Goal: Check status: Check status

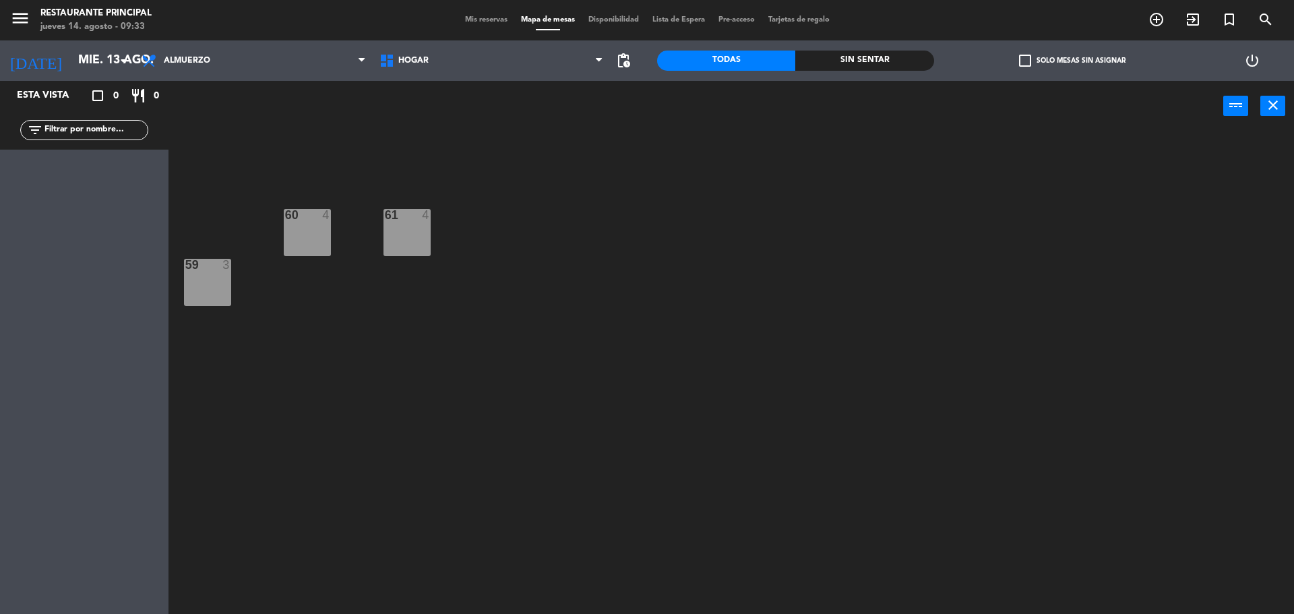
click at [474, 18] on span "Mis reservas" at bounding box center [486, 19] width 56 height 7
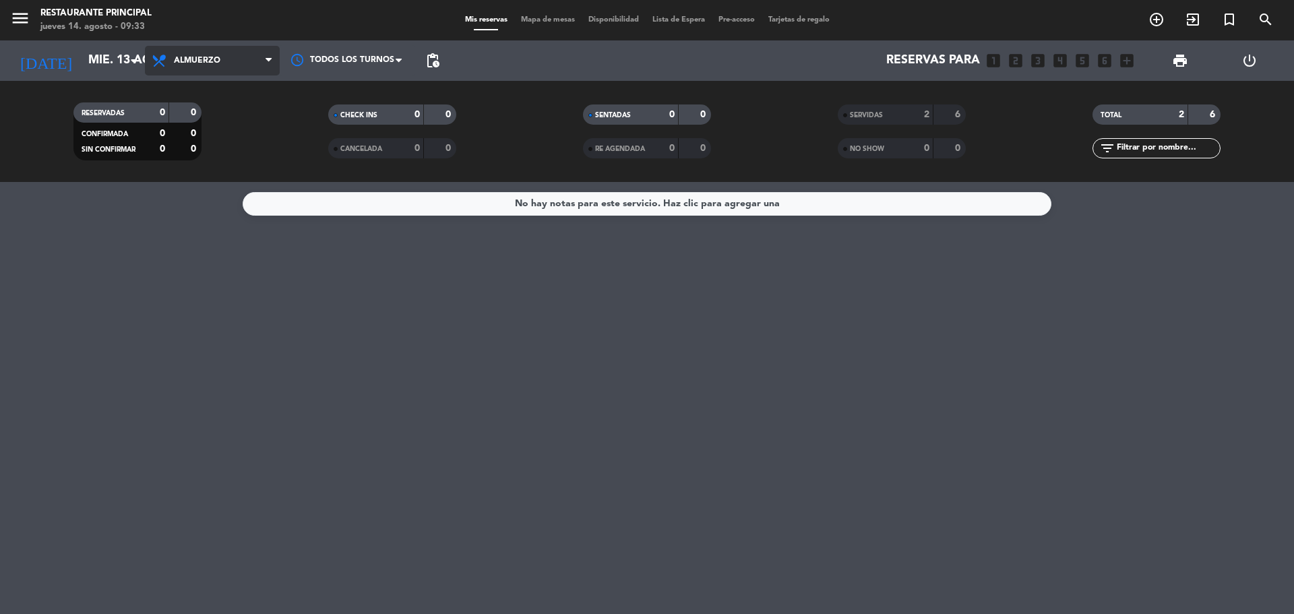
click at [175, 62] on span "Almuerzo" at bounding box center [197, 60] width 46 height 9
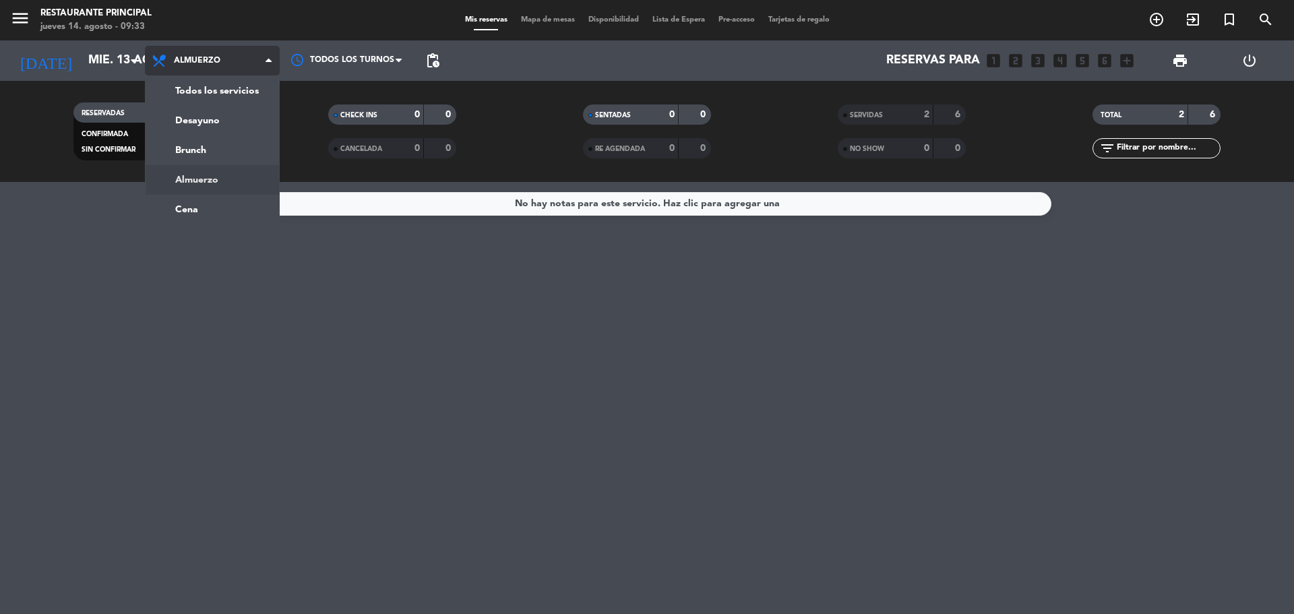
click at [205, 170] on div "menu Restaurante Principal [DATE] 14. agosto - 09:33 Mis reservas Mapa de mesas…" at bounding box center [647, 91] width 1294 height 182
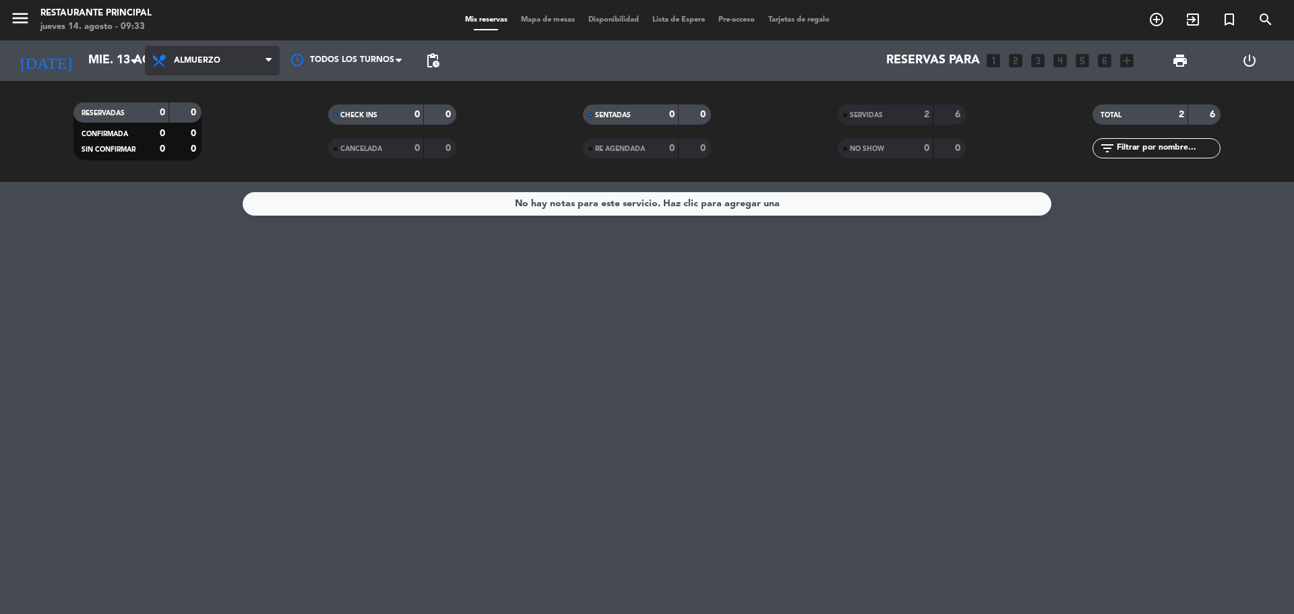
click at [187, 63] on span "Almuerzo" at bounding box center [197, 60] width 46 height 9
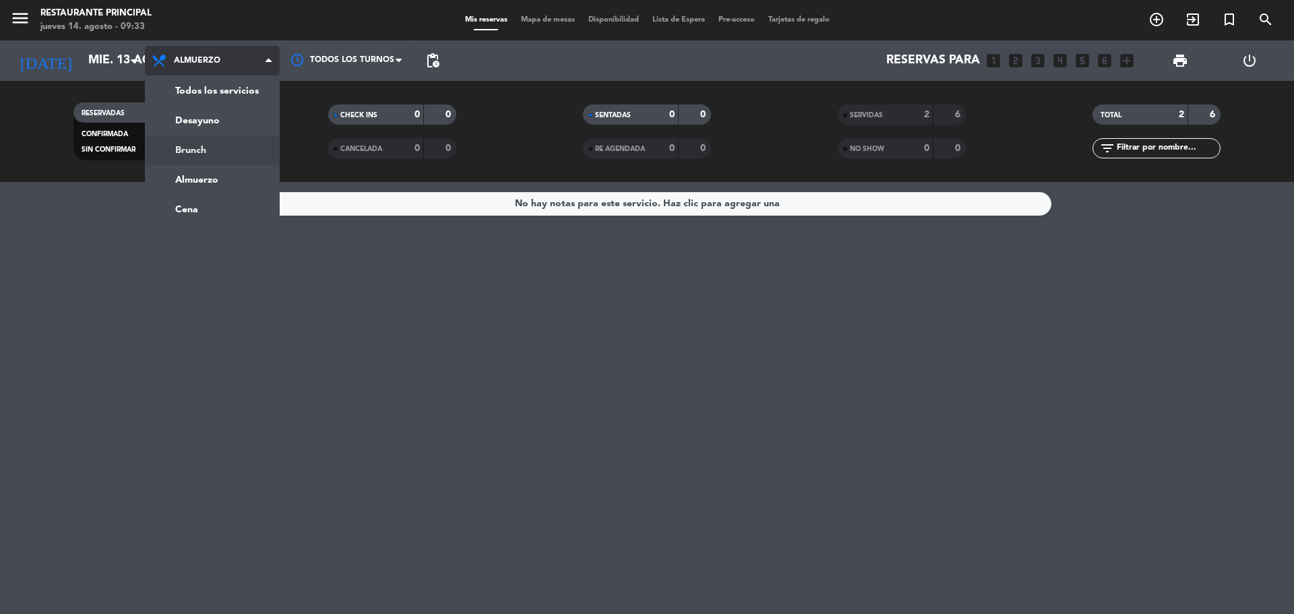
click at [199, 151] on div "menu Restaurante Principal [DATE] 14. agosto - 09:33 Mis reservas Mapa de mesas…" at bounding box center [647, 91] width 1294 height 182
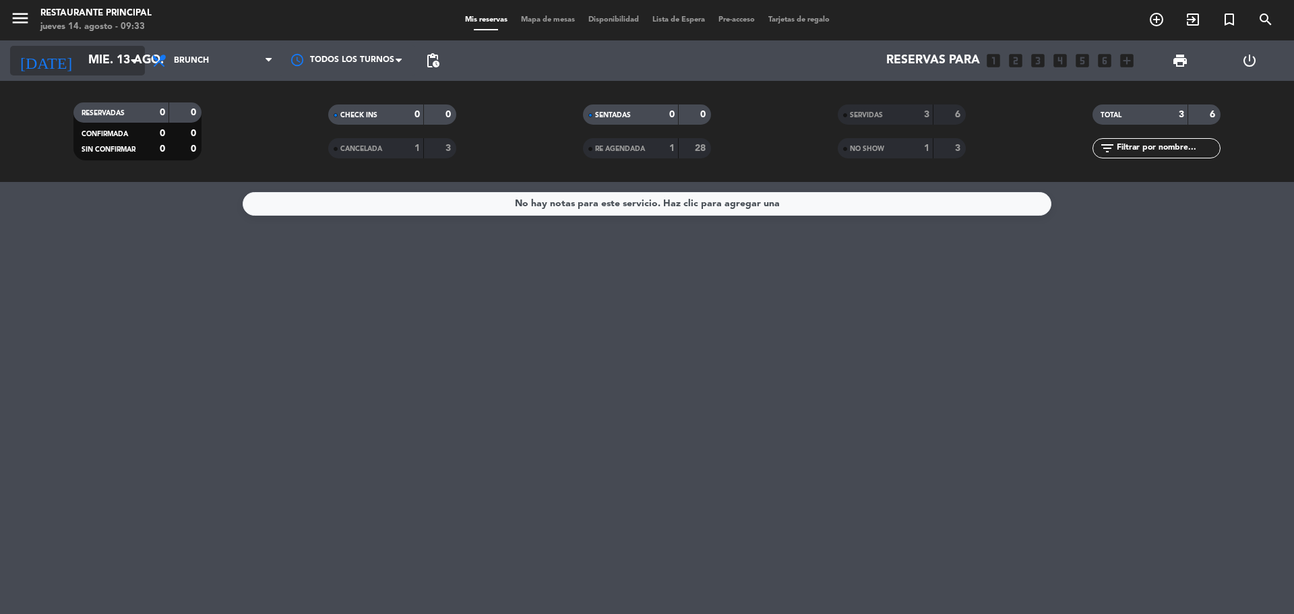
click at [120, 70] on input "mié. 13 ago." at bounding box center [160, 60] width 156 height 27
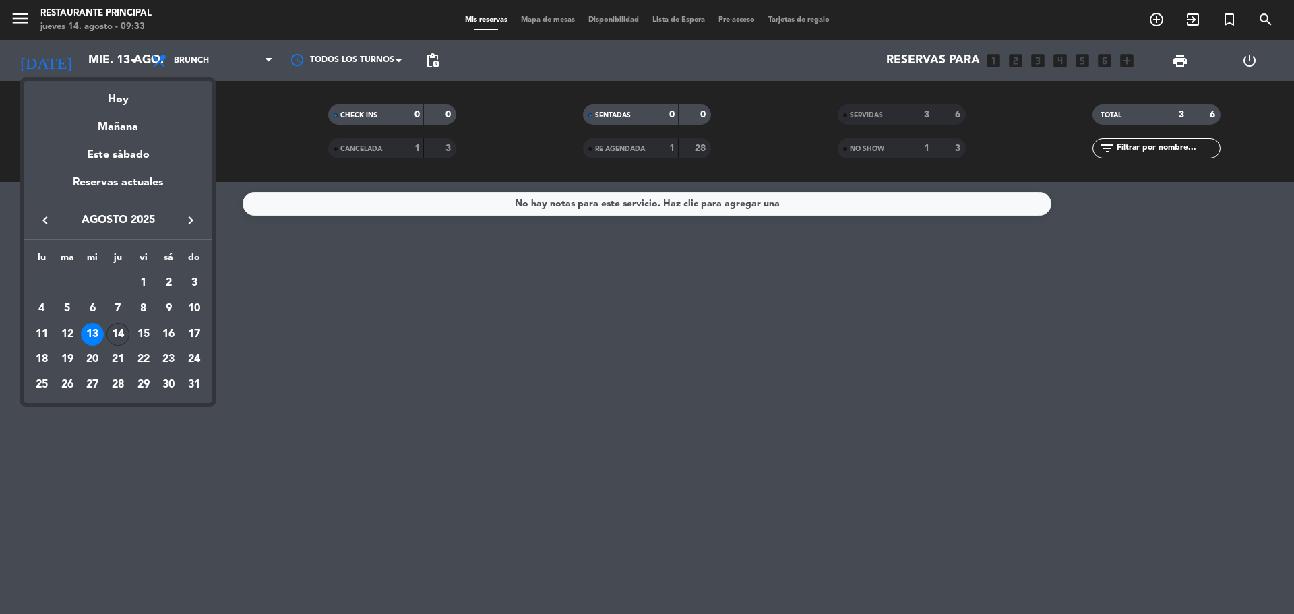
click at [119, 329] on div "14" at bounding box center [117, 334] width 23 height 23
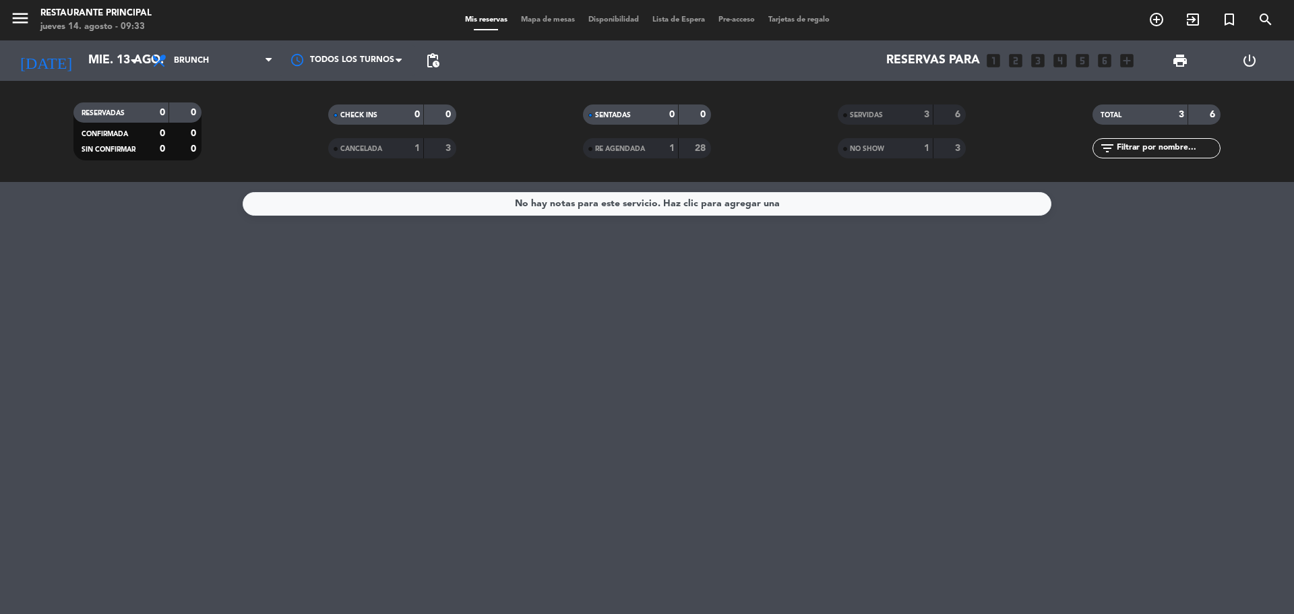
type input "jue. 14 ago."
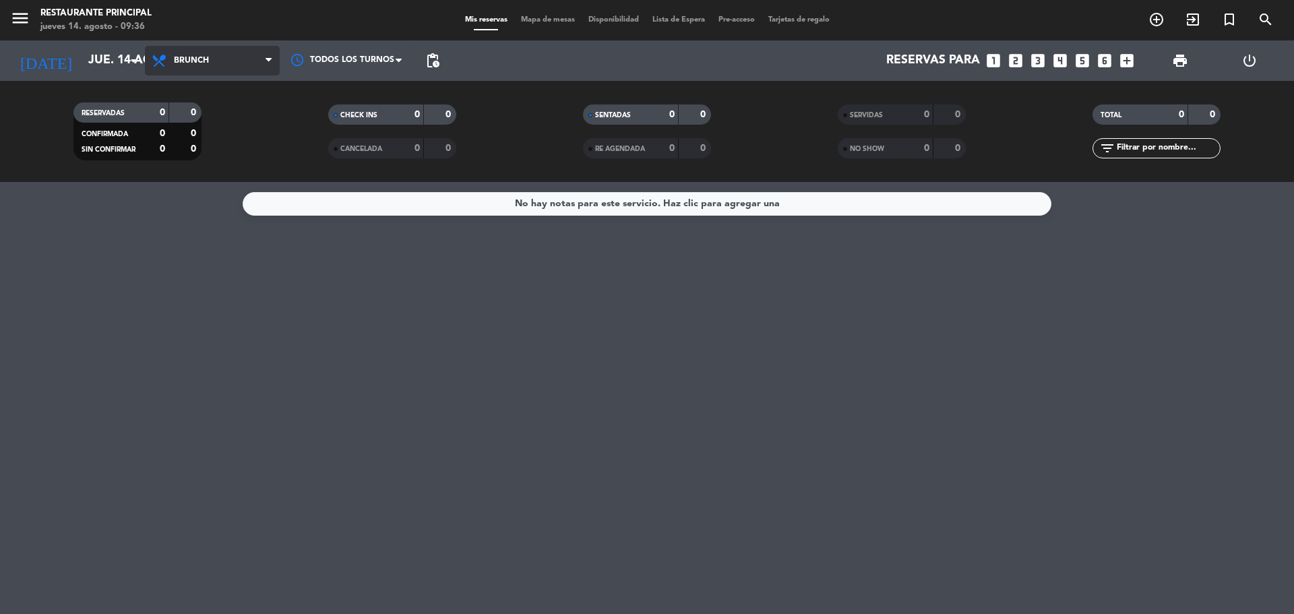
click at [191, 63] on span "Brunch" at bounding box center [191, 60] width 35 height 9
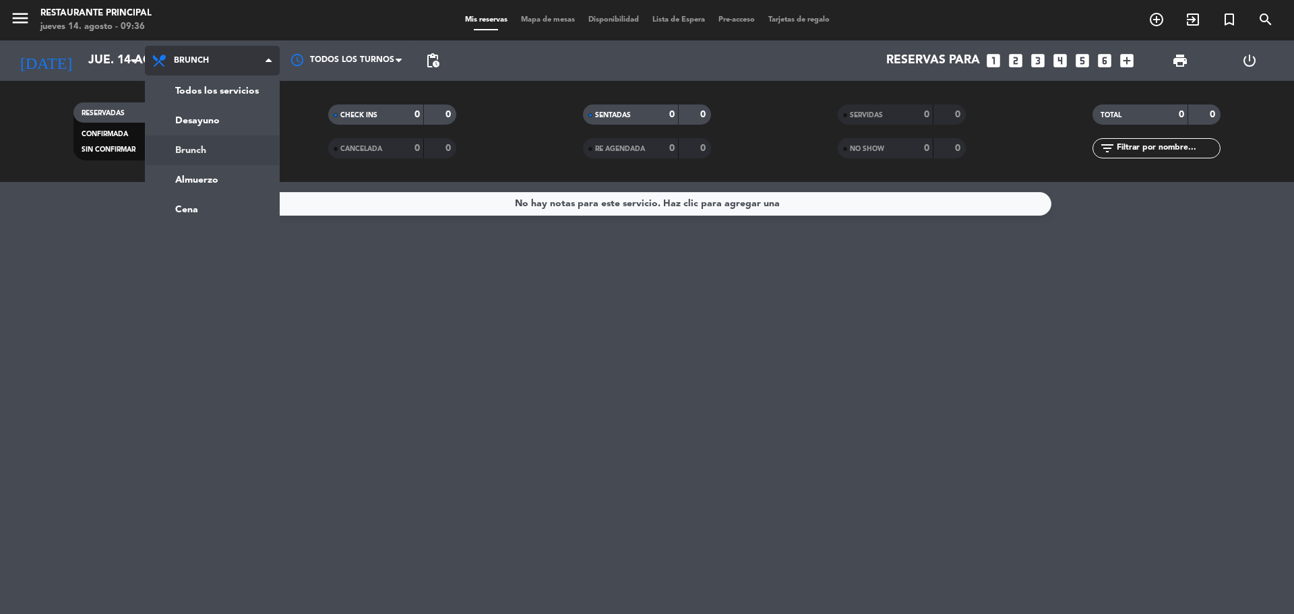
click at [214, 150] on div "menu Restaurante Principal [DATE] 14. agosto - 09:36 Mis reservas Mapa de mesas…" at bounding box center [647, 91] width 1294 height 182
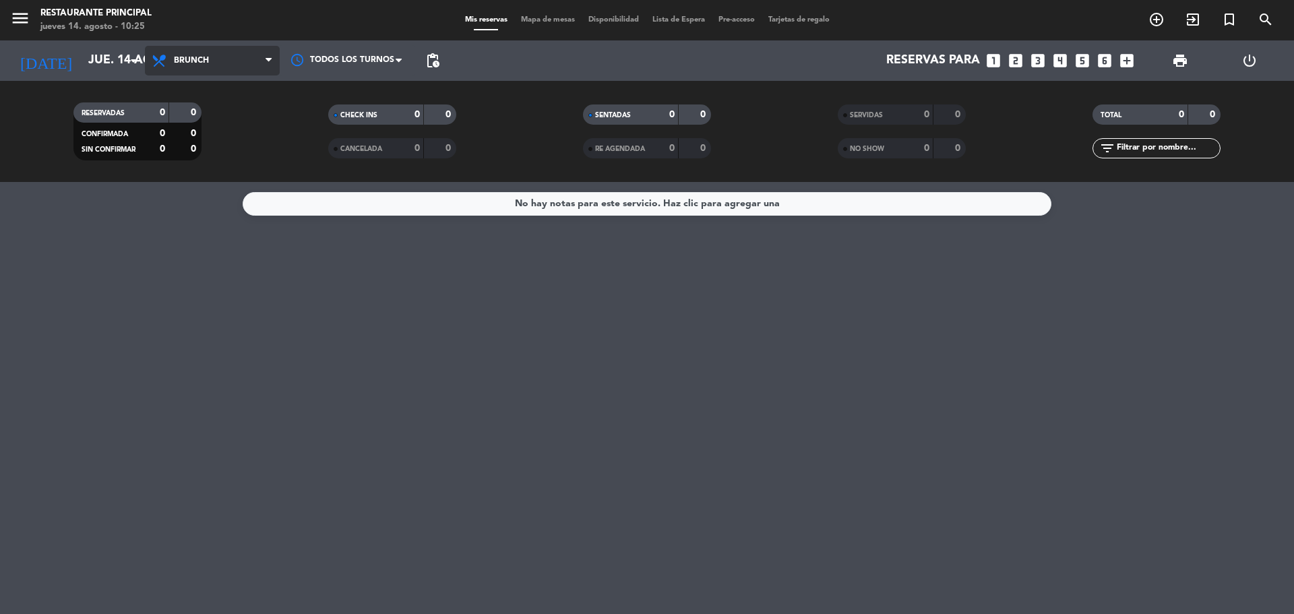
click at [270, 72] on span "Brunch" at bounding box center [212, 61] width 135 height 30
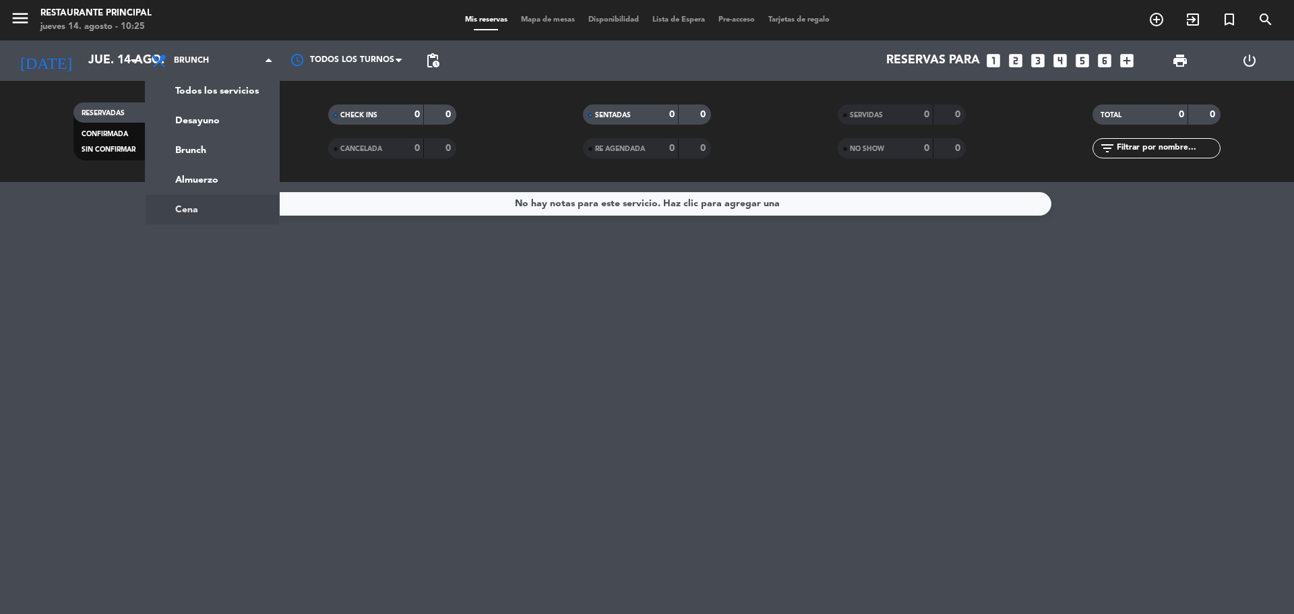
drag, startPoint x: 341, startPoint y: 320, endPoint x: 360, endPoint y: 206, distance: 115.4
click at [348, 305] on div "No hay notas para este servicio. Haz clic para agregar una" at bounding box center [647, 398] width 1294 height 432
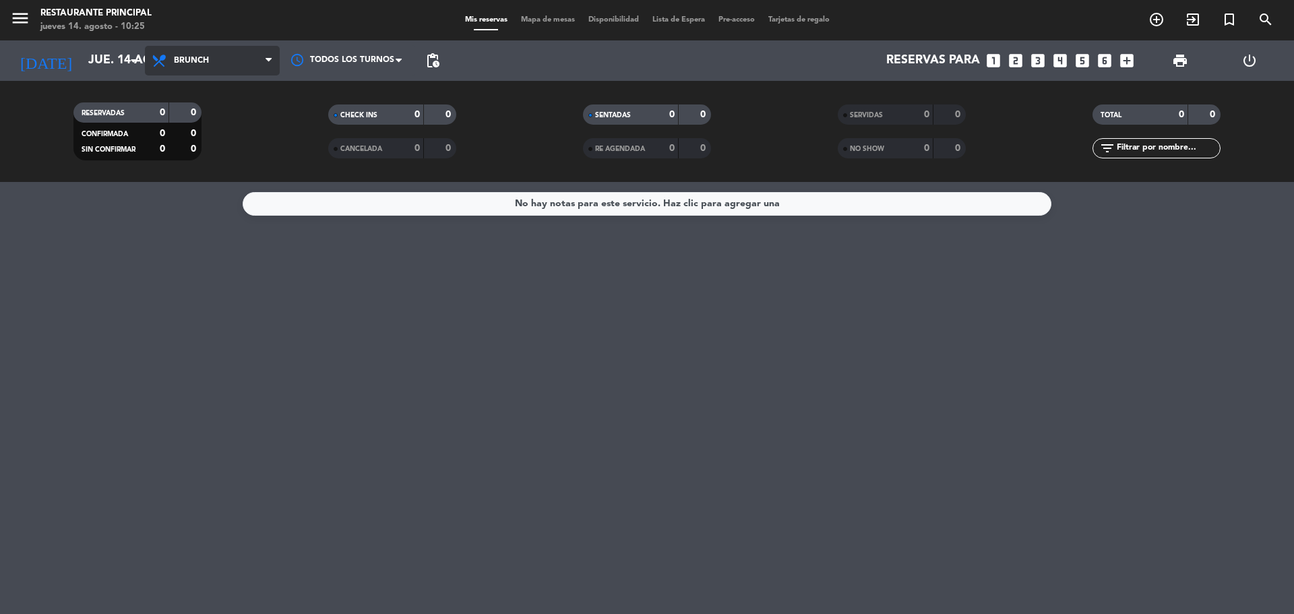
click at [184, 53] on span "Brunch" at bounding box center [212, 61] width 135 height 30
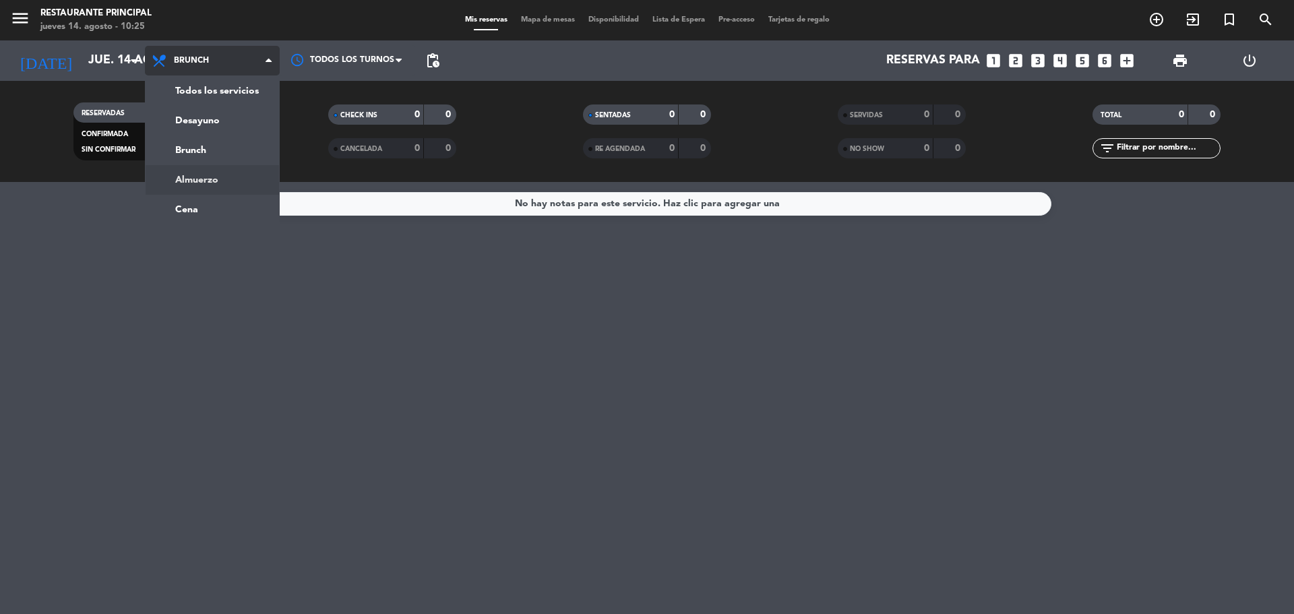
click at [195, 184] on ng-component "menu Restaurante Principal [DATE] 14. agosto - 10:25 Mis reservas Mapa de mesas…" at bounding box center [647, 307] width 1294 height 614
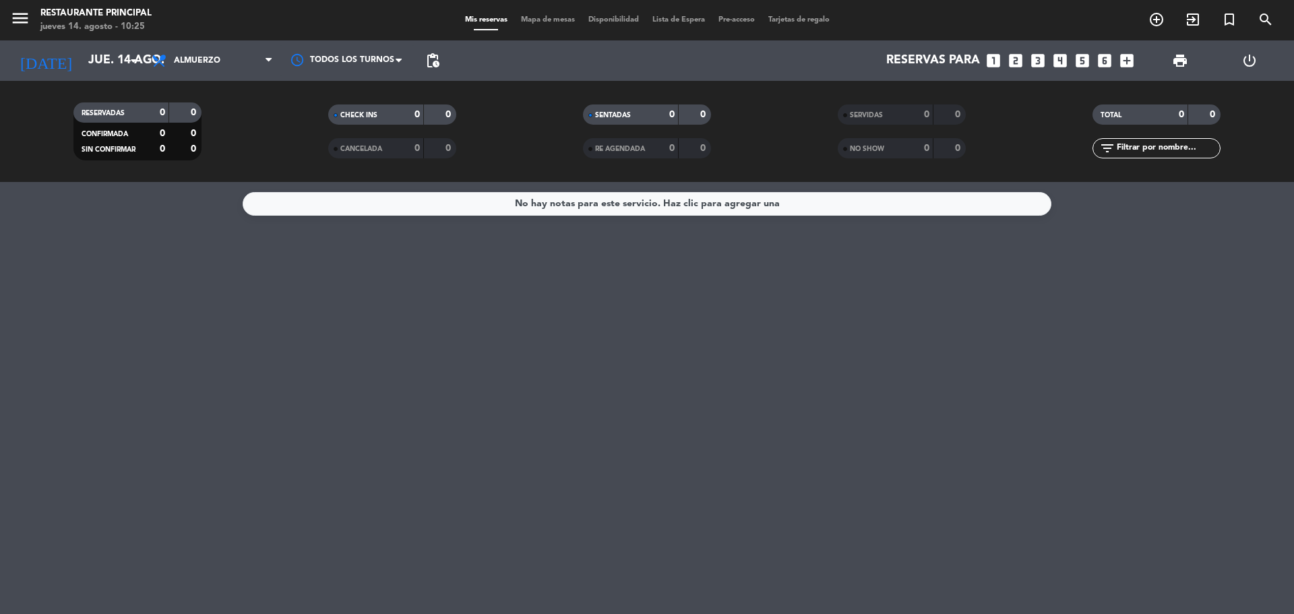
click at [193, 53] on span "Almuerzo" at bounding box center [212, 61] width 135 height 30
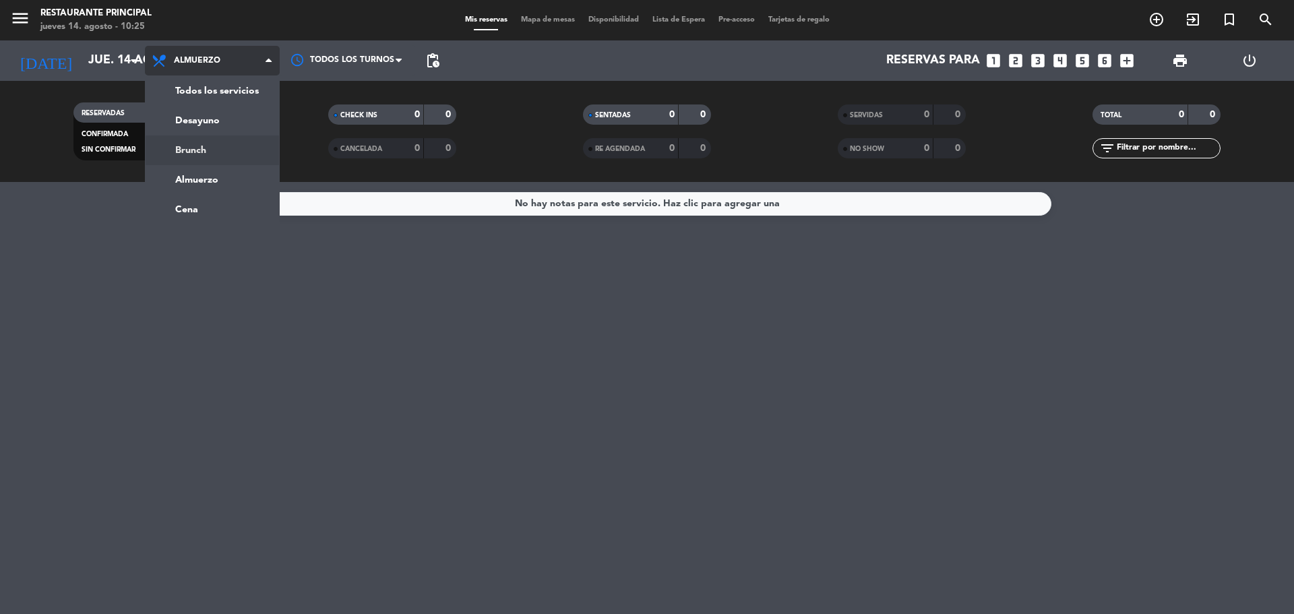
click at [227, 147] on div "menu Restaurante Principal [DATE] 14. agosto - 10:25 Mis reservas Mapa de mesas…" at bounding box center [647, 91] width 1294 height 182
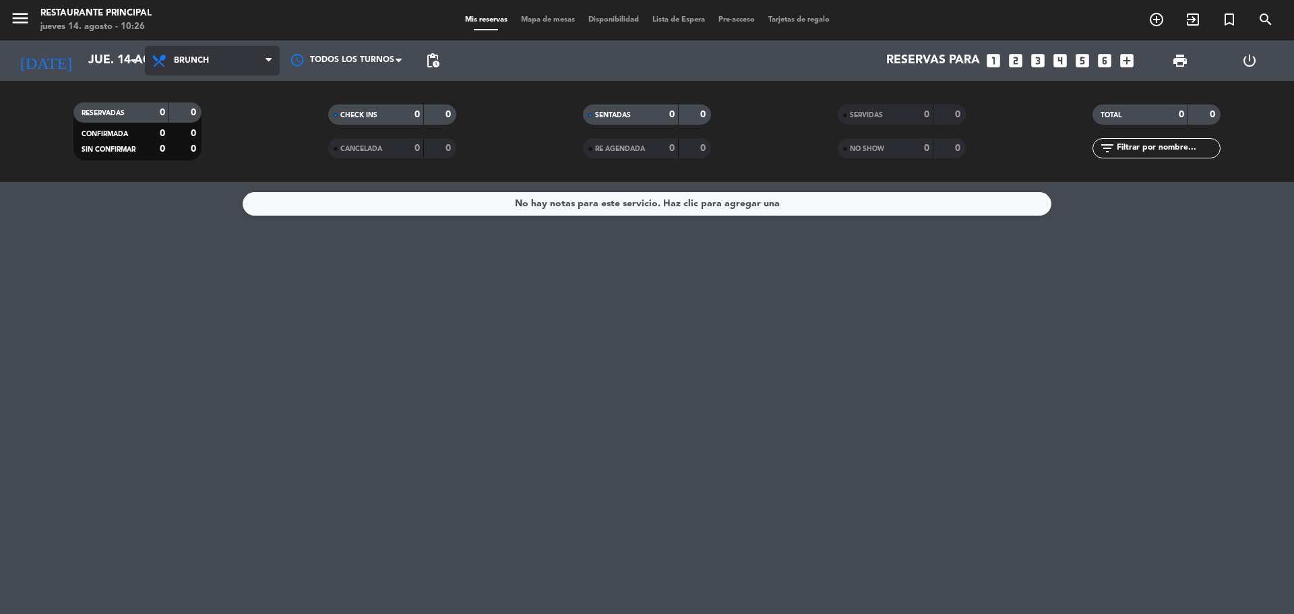
click at [236, 59] on span "Brunch" at bounding box center [212, 61] width 135 height 30
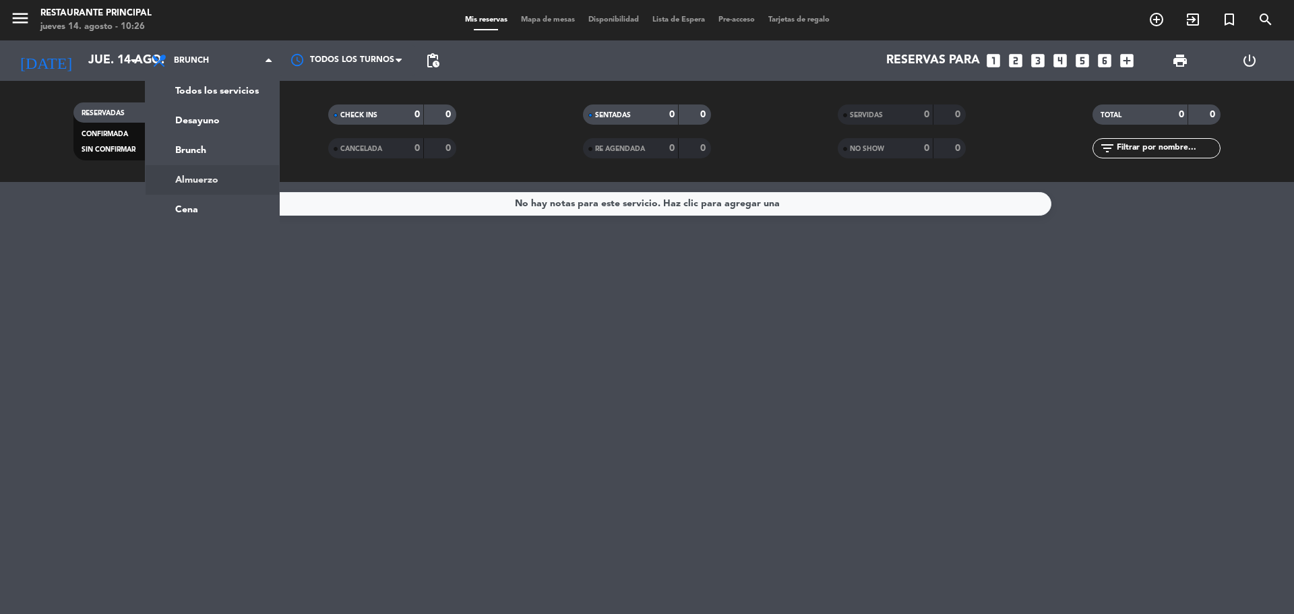
click at [676, 293] on div "No hay notas para este servicio. Haz clic para agregar una" at bounding box center [647, 398] width 1294 height 432
